Goal: Complete application form

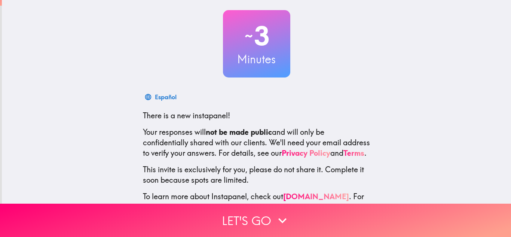
scroll to position [69, 0]
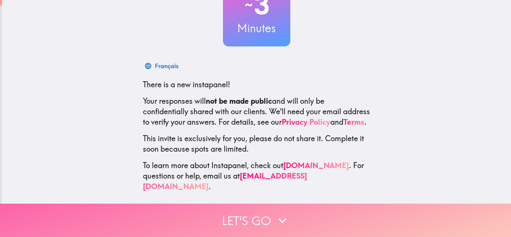
click at [290, 214] on icon "button" at bounding box center [282, 220] width 16 height 16
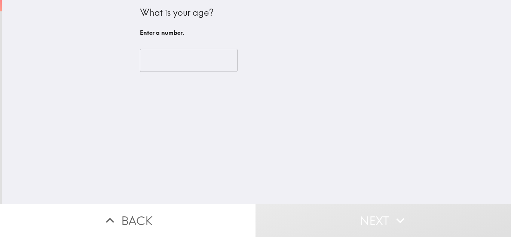
click at [196, 88] on div "What is your age? Enter a number. ​" at bounding box center [256, 102] width 509 height 204
click at [196, 64] on input "number" at bounding box center [189, 60] width 98 height 23
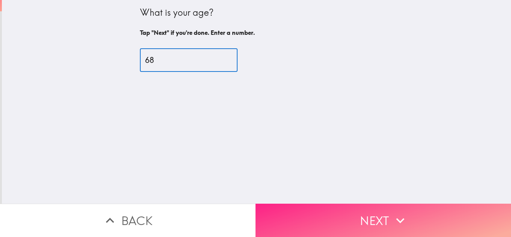
type input "68"
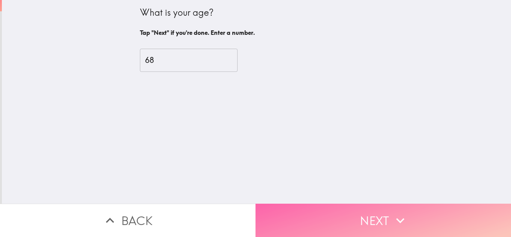
click at [348, 215] on button "Next" at bounding box center [384, 220] width 256 height 33
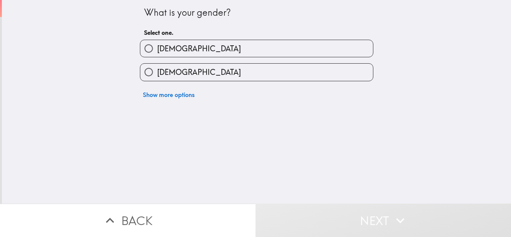
click at [211, 49] on label "[DEMOGRAPHIC_DATA]" at bounding box center [256, 48] width 233 height 17
click at [157, 49] on input "[DEMOGRAPHIC_DATA]" at bounding box center [148, 48] width 17 height 17
radio input "true"
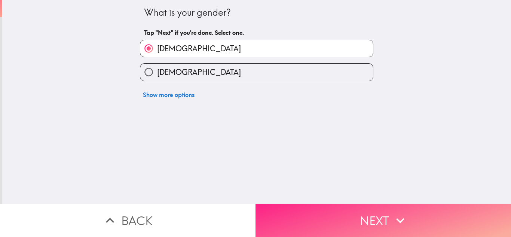
click at [323, 215] on button "Next" at bounding box center [384, 220] width 256 height 33
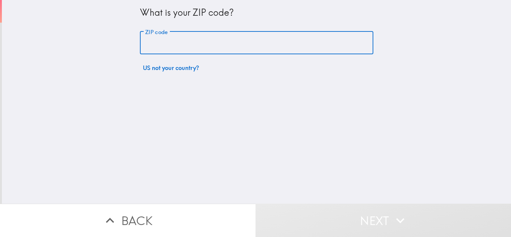
click at [218, 38] on input "ZIP code" at bounding box center [256, 42] width 233 height 23
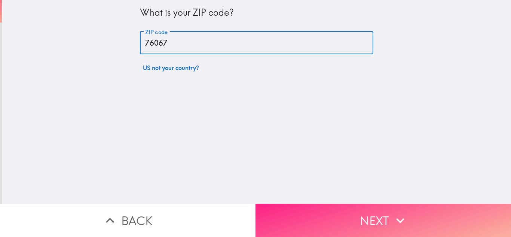
type input "76067"
click at [325, 222] on button "Next" at bounding box center [384, 220] width 256 height 33
